Goal: Contribute content

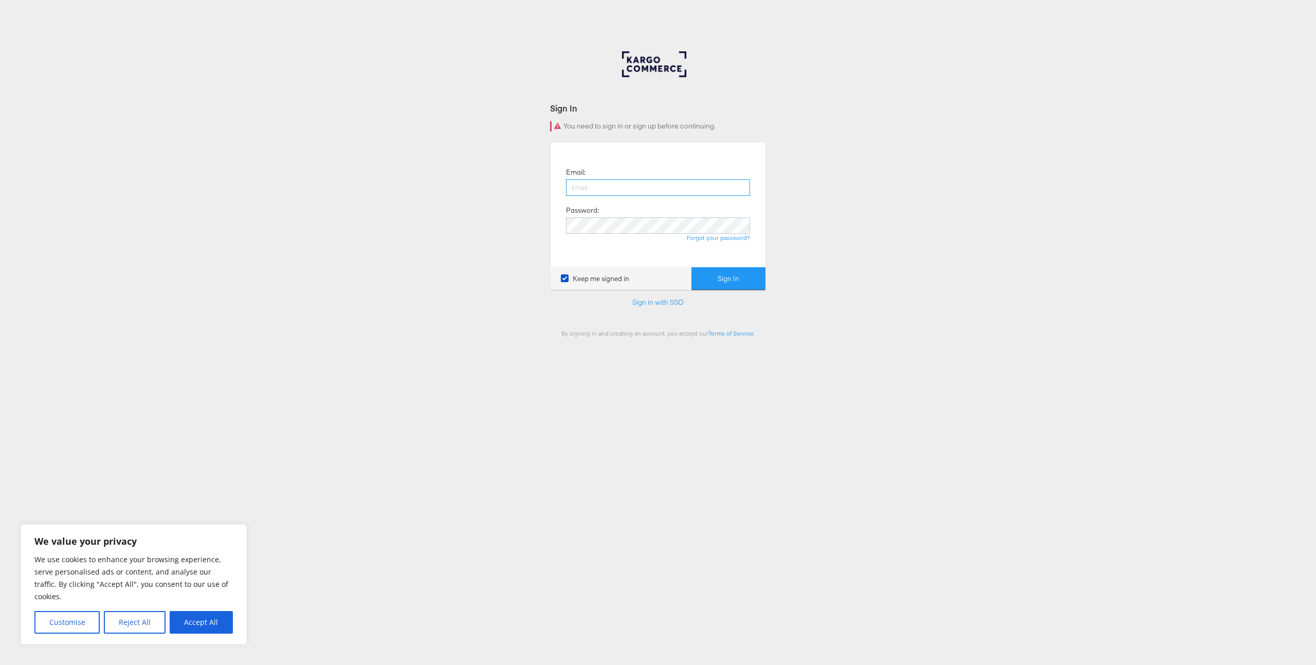
type input "[PERSON_NAME][EMAIL_ADDRESS][PERSON_NAME][DOMAIN_NAME]"
click at [743, 281] on button "Sign In" at bounding box center [728, 278] width 74 height 23
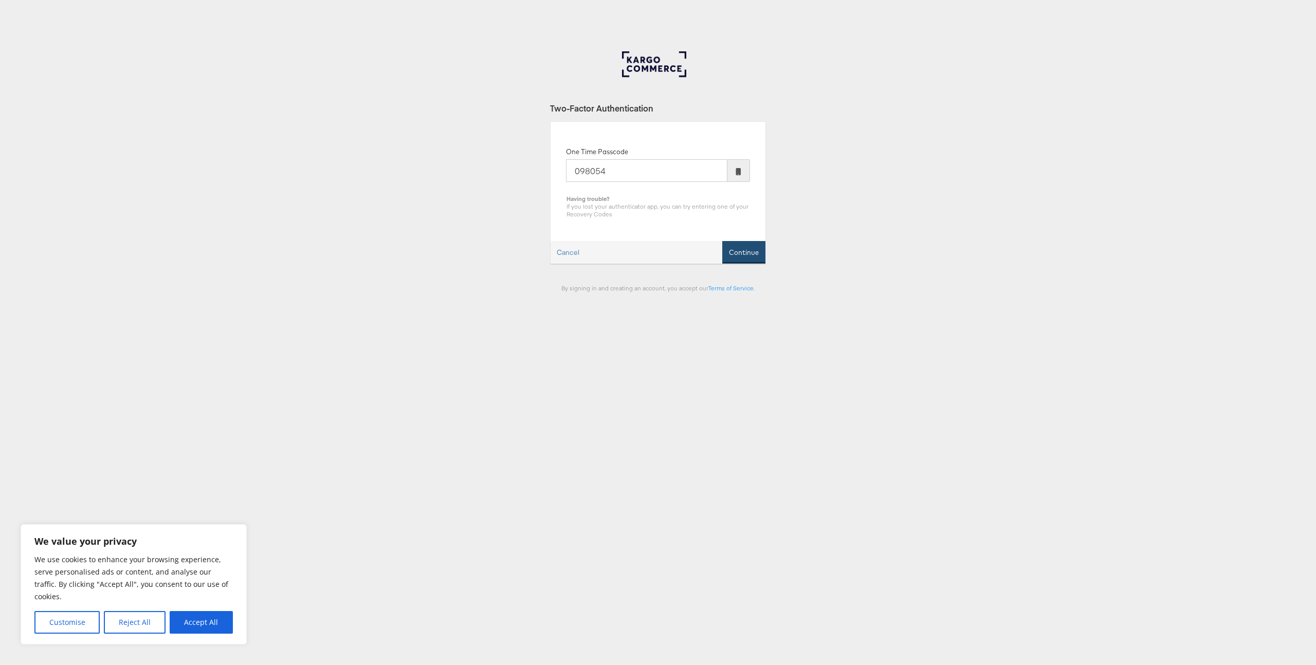
type input "098054"
click at [761, 253] on button "Continue" at bounding box center [743, 252] width 43 height 23
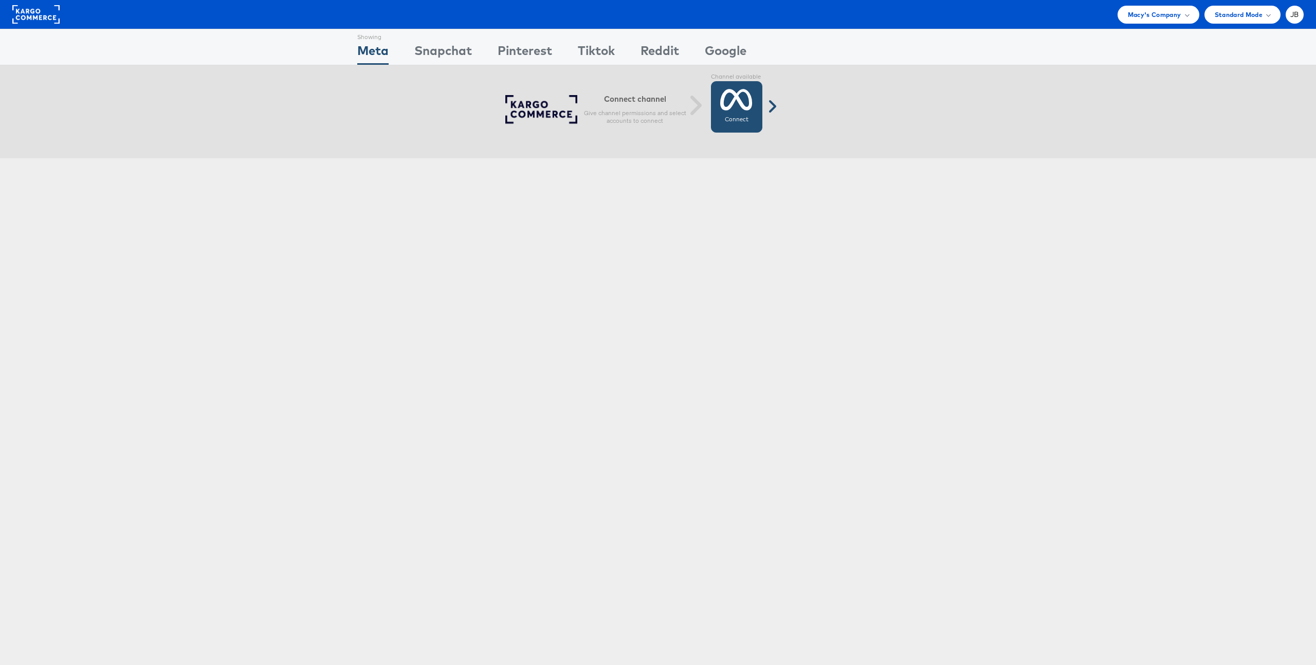
click at [725, 96] on icon at bounding box center [736, 100] width 32 height 26
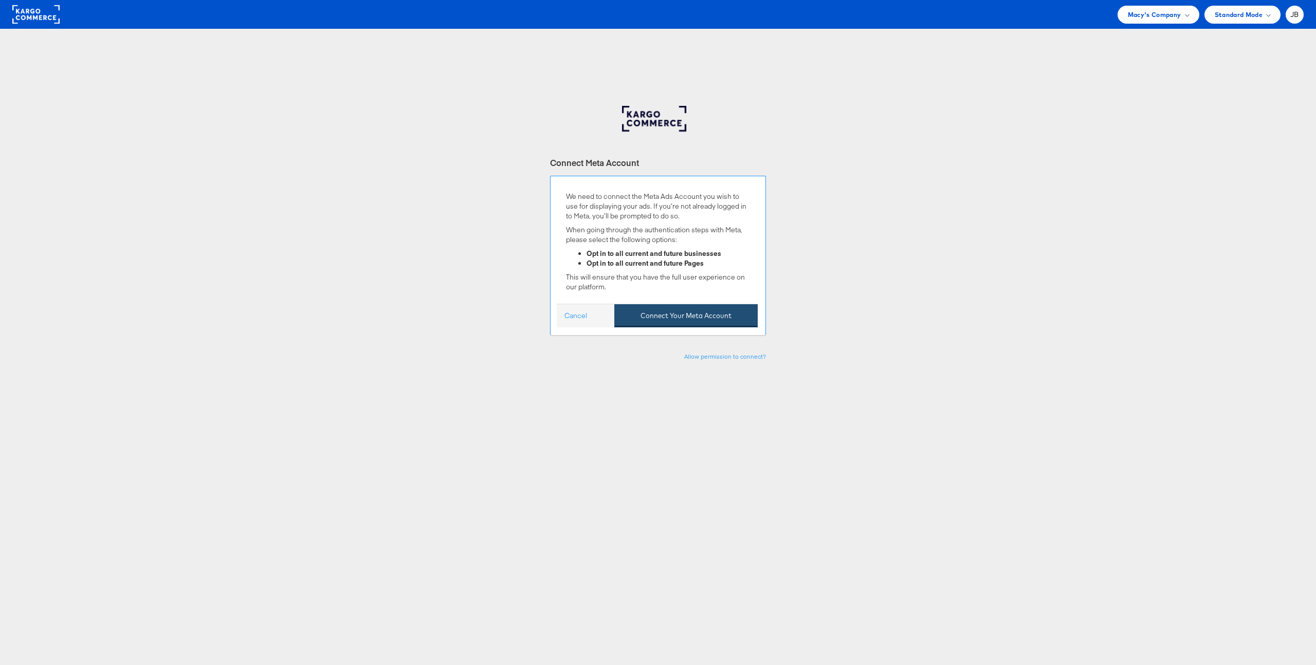
click at [666, 309] on button "Connect Your Meta Account" at bounding box center [685, 315] width 143 height 23
click at [714, 323] on button "Connect Your Meta Account" at bounding box center [685, 315] width 143 height 23
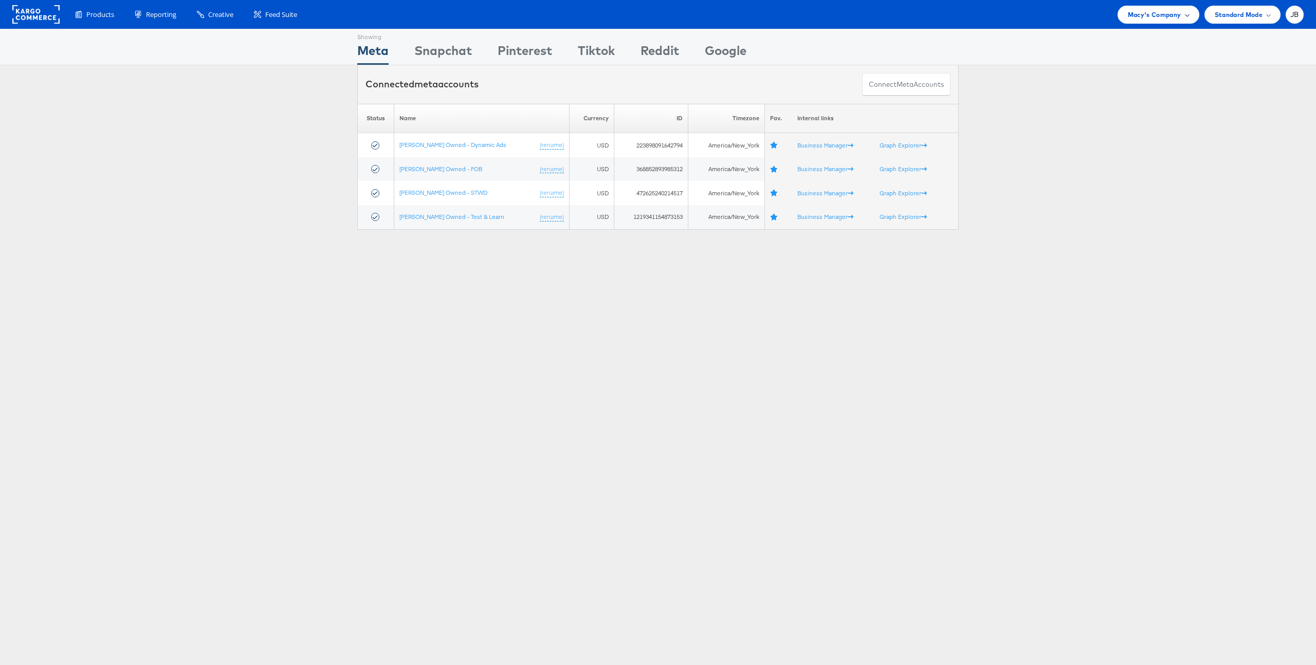
click at [1152, 16] on span "Macy's Company" at bounding box center [1154, 14] width 53 height 11
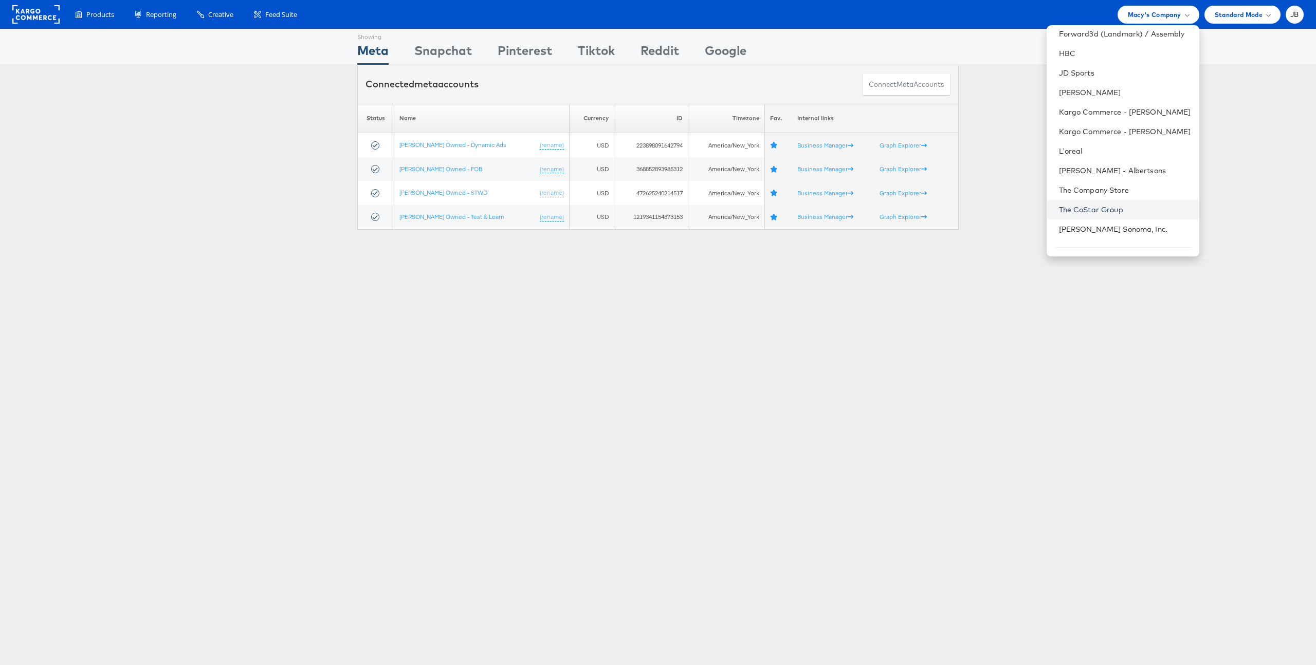
scroll to position [161, 0]
click at [1123, 135] on link "Kargo Commerce - [PERSON_NAME]" at bounding box center [1125, 131] width 132 height 10
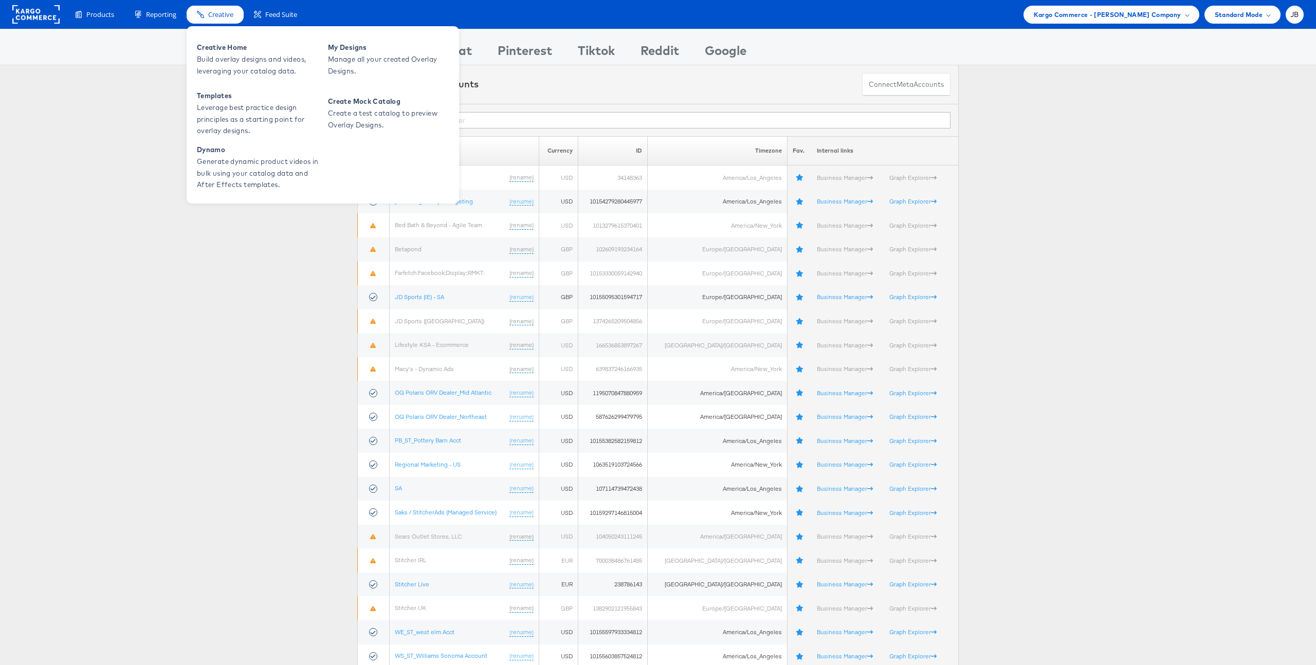
click at [224, 16] on span "Creative" at bounding box center [220, 15] width 25 height 10
click at [349, 49] on span "My Designs" at bounding box center [389, 48] width 123 height 12
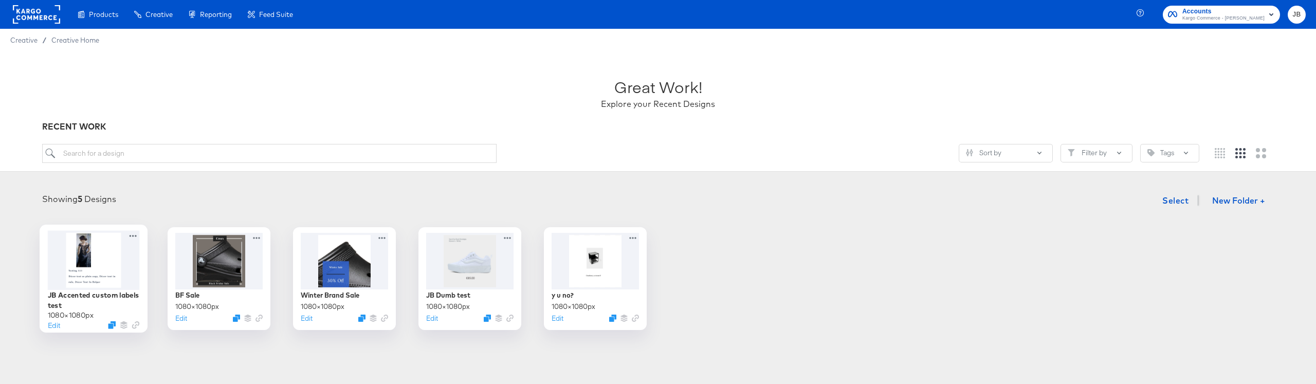
click at [103, 267] on div at bounding box center [94, 259] width 92 height 59
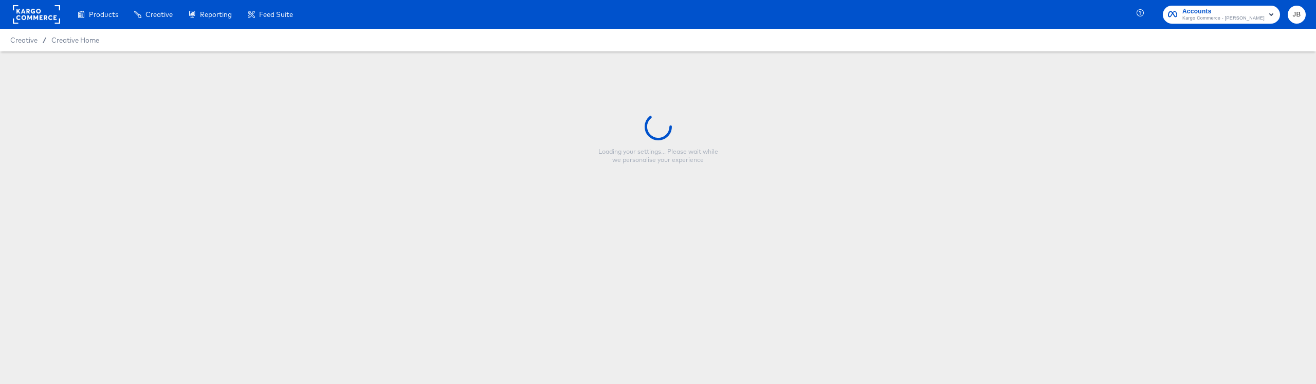
type input "JB Accented custom labels test"
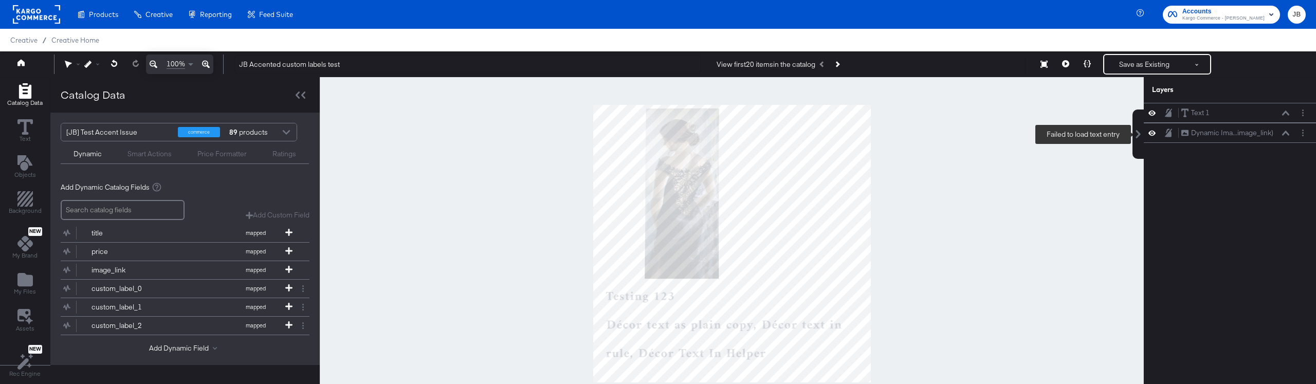
click at [1140, 139] on button at bounding box center [1138, 134] width 11 height 49
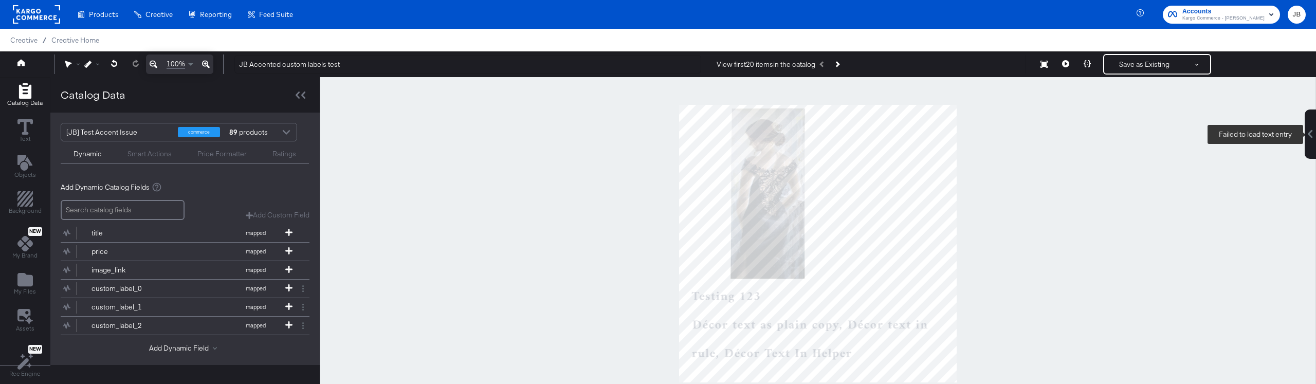
click at [1308, 134] on icon at bounding box center [1310, 134] width 5 height 8
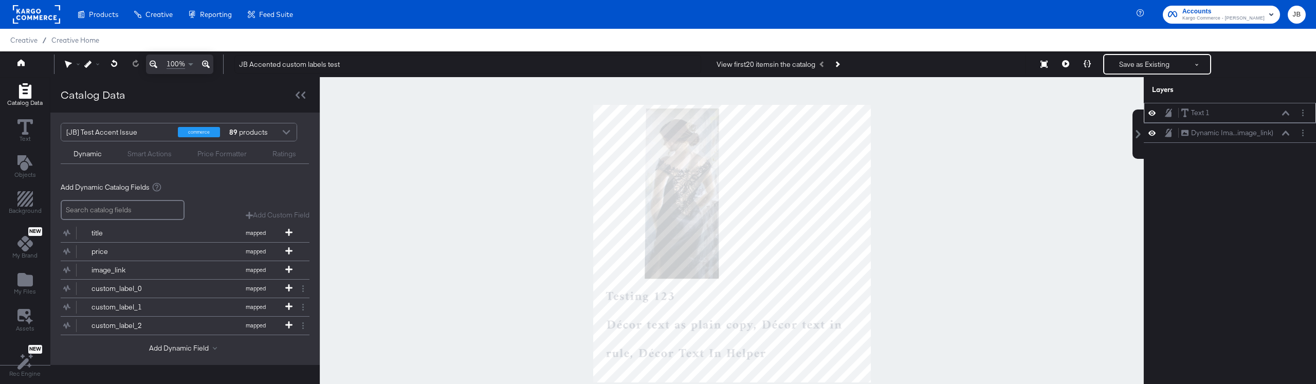
click at [1287, 116] on div "Text 1 Text 1" at bounding box center [1235, 112] width 109 height 11
click at [1304, 117] on button "Layer Options" at bounding box center [1303, 112] width 11 height 11
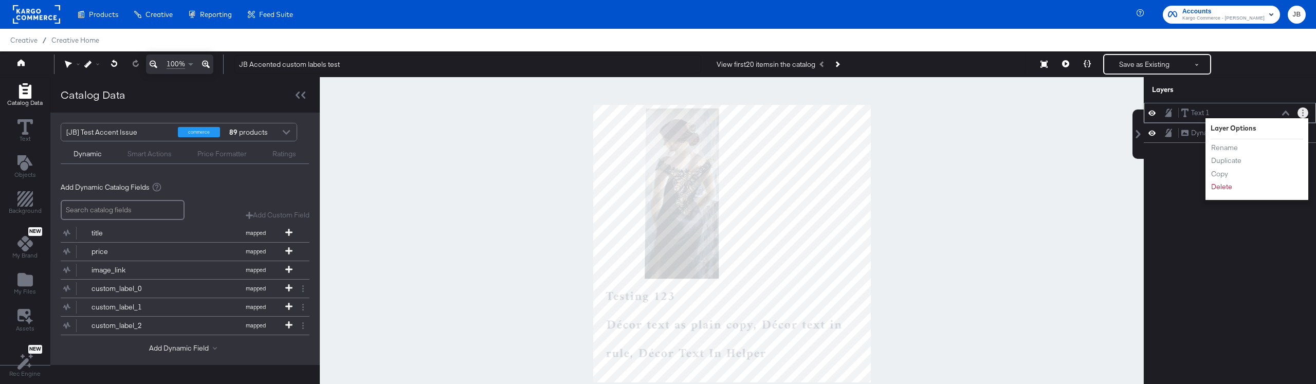
click at [1304, 115] on button "Layer Options" at bounding box center [1303, 112] width 11 height 11
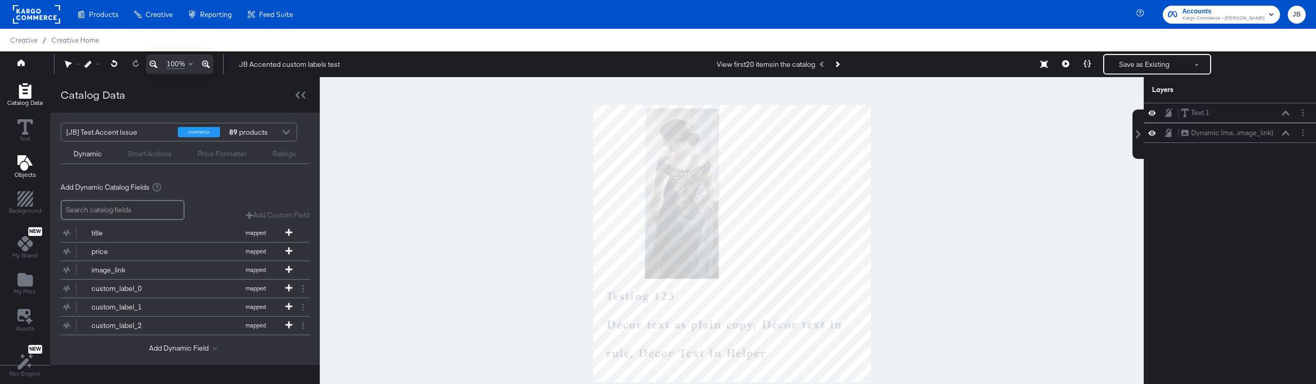
click at [21, 166] on icon "Add Text" at bounding box center [24, 162] width 15 height 15
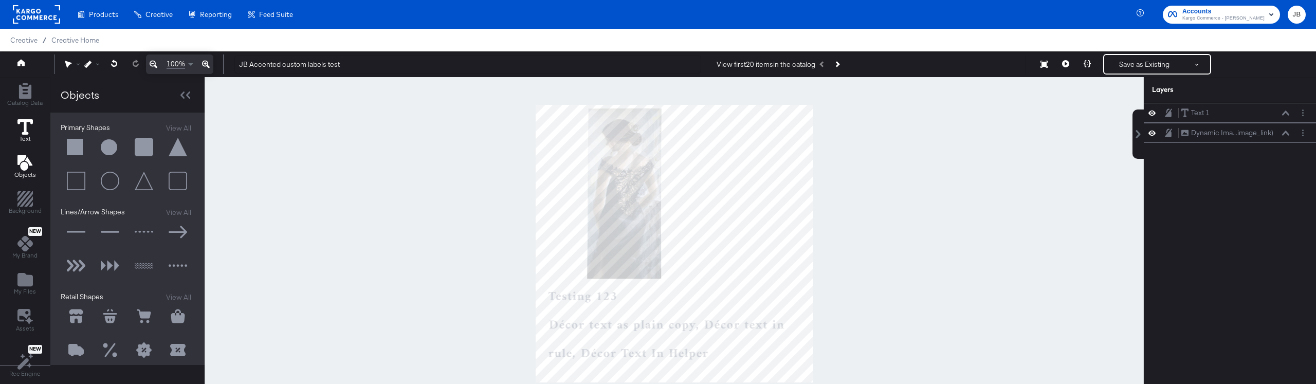
click at [26, 130] on icon at bounding box center [24, 126] width 15 height 15
click at [26, 121] on icon at bounding box center [24, 126] width 15 height 15
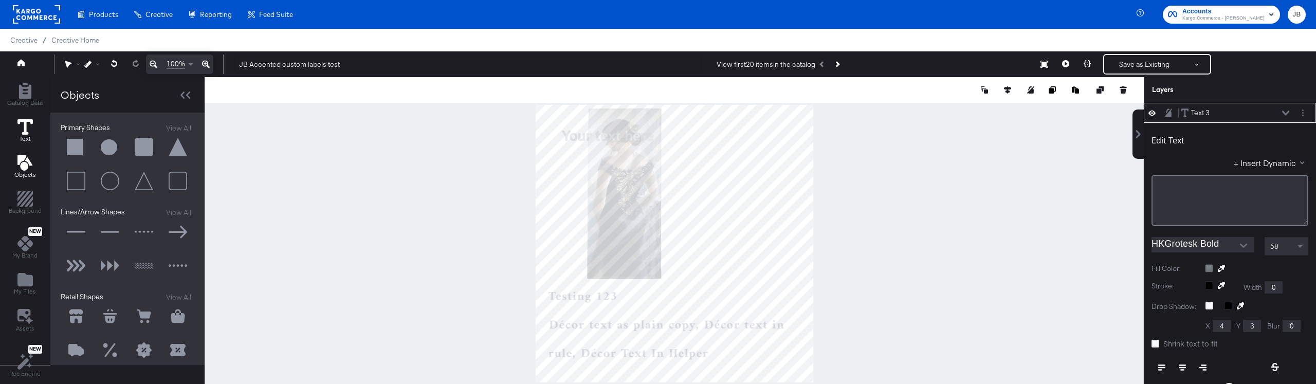
scroll to position [2, 0]
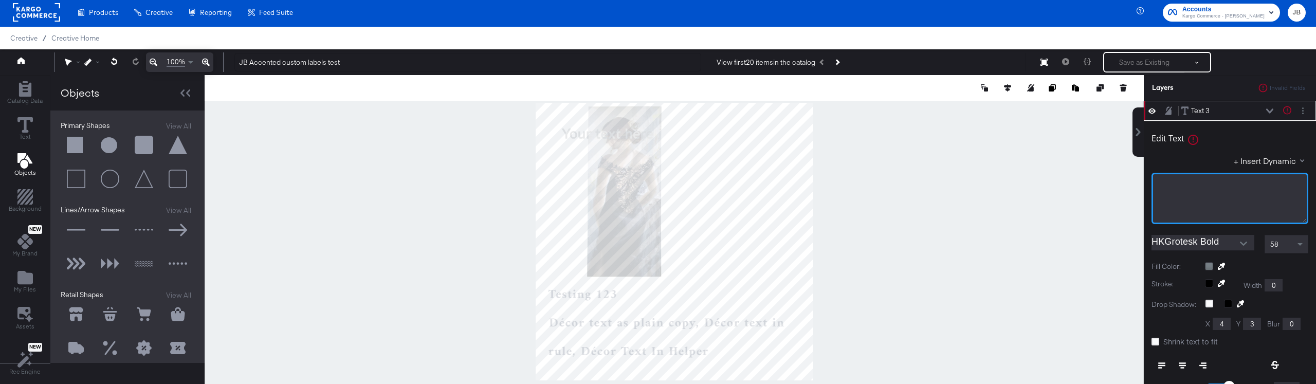
click at [1194, 214] on div "﻿" at bounding box center [1230, 198] width 157 height 51
click at [1179, 265] on label "Fill Color:" at bounding box center [1175, 267] width 46 height 10
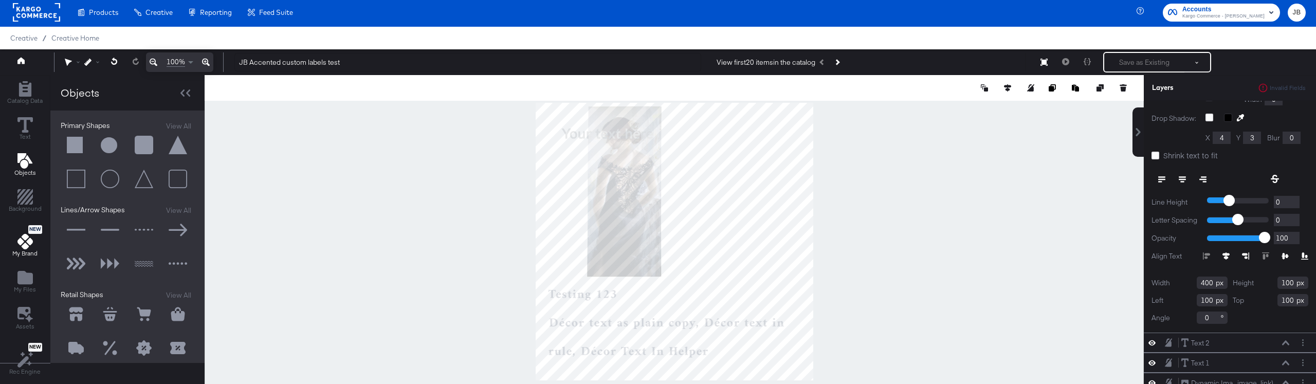
scroll to position [37, 0]
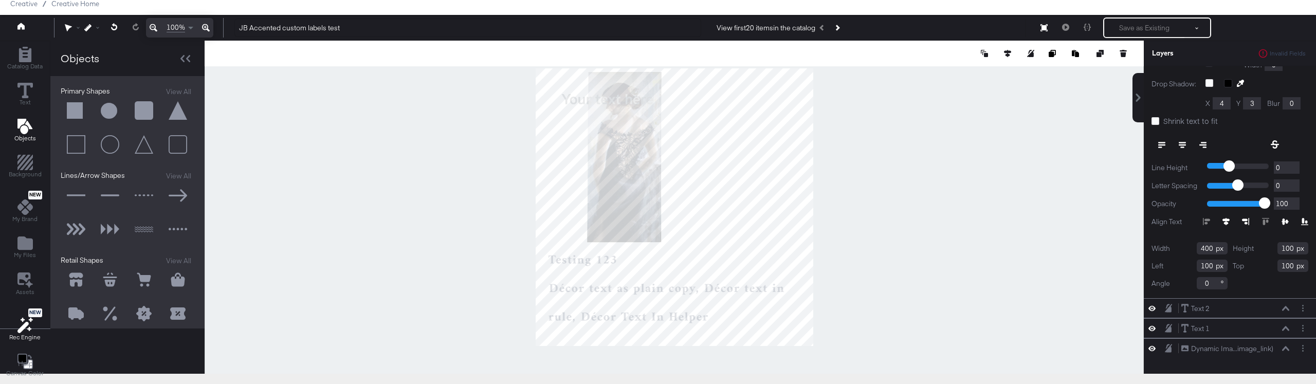
click at [21, 327] on icon at bounding box center [22, 327] width 11 height 11
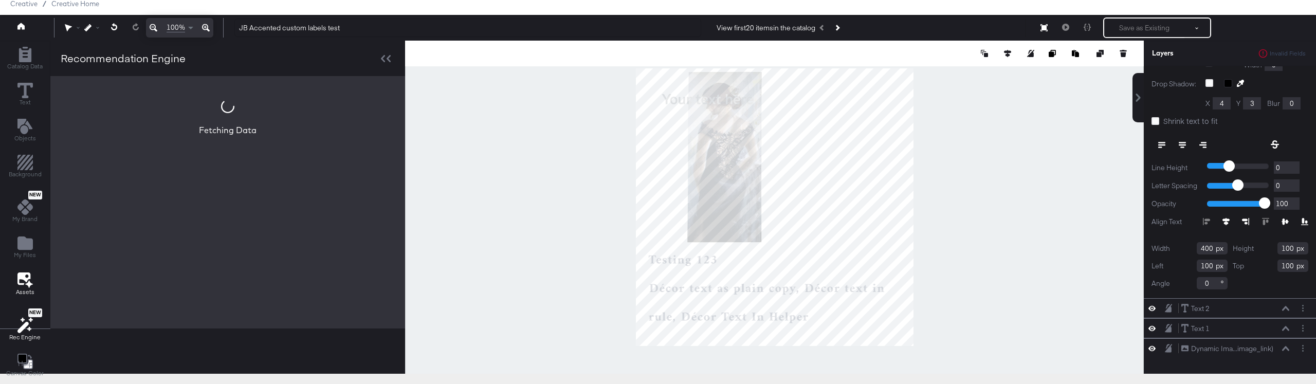
click at [22, 285] on icon at bounding box center [24, 280] width 15 height 16
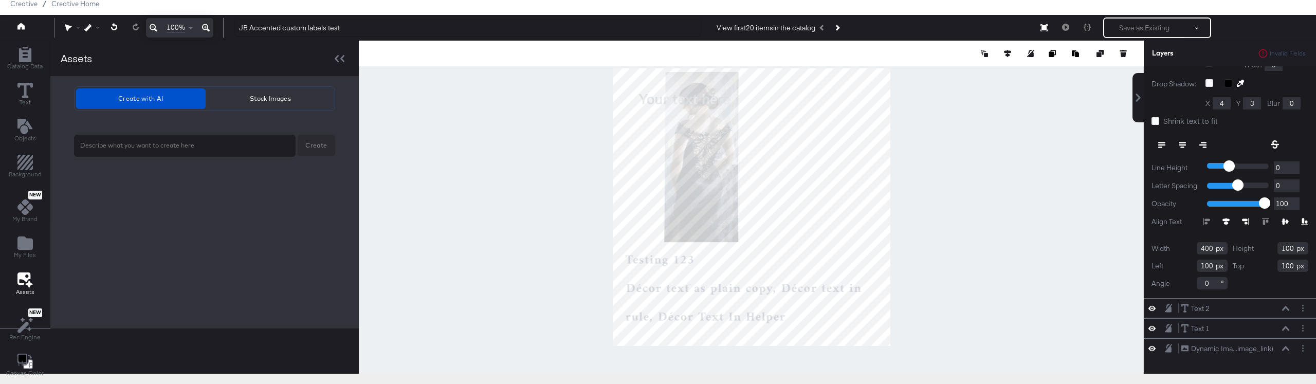
click at [270, 103] on span "Stock Images" at bounding box center [270, 98] width 117 height 11
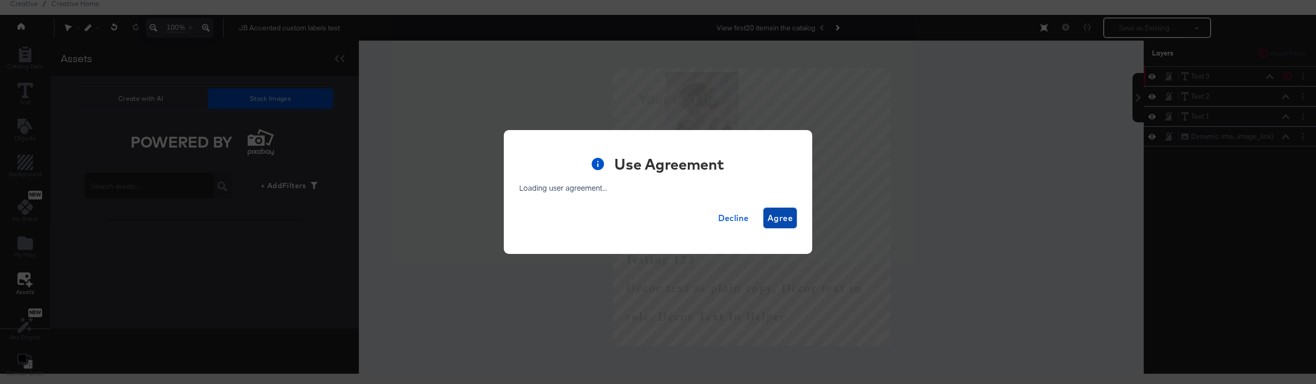
scroll to position [0, 0]
click at [774, 217] on span "Agree" at bounding box center [780, 218] width 25 height 14
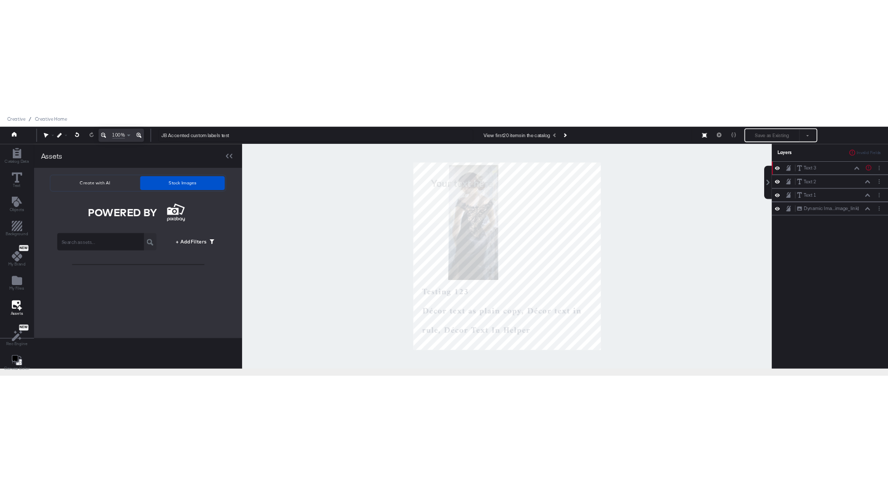
scroll to position [26, 0]
